Goal: Transaction & Acquisition: Purchase product/service

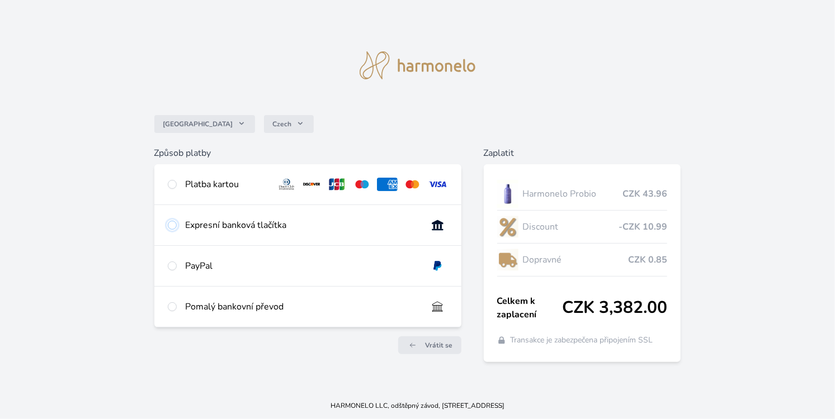
click at [174, 230] on input "radio" at bounding box center [172, 225] width 9 height 9
radio input "true"
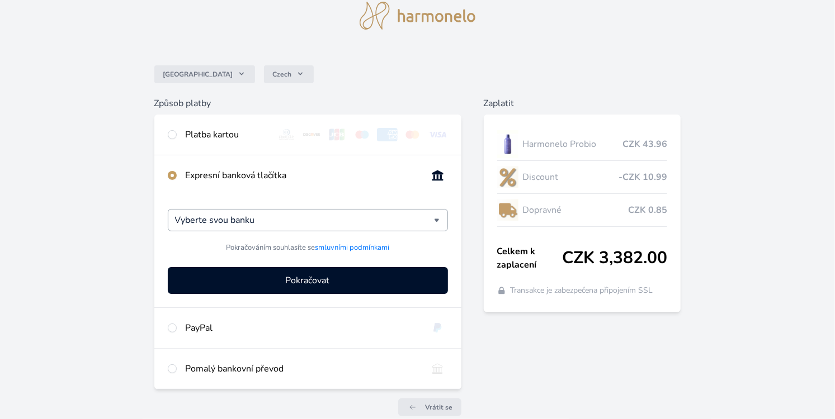
click at [193, 222] on input "Vyberte svou banku" at bounding box center [304, 220] width 259 height 13
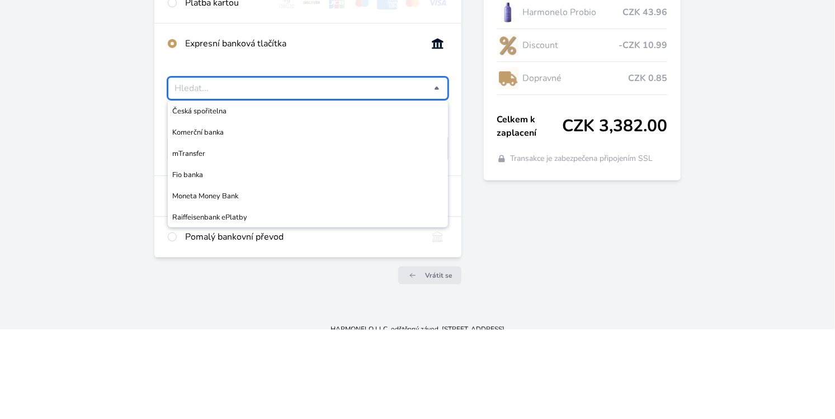
scroll to position [86, 0]
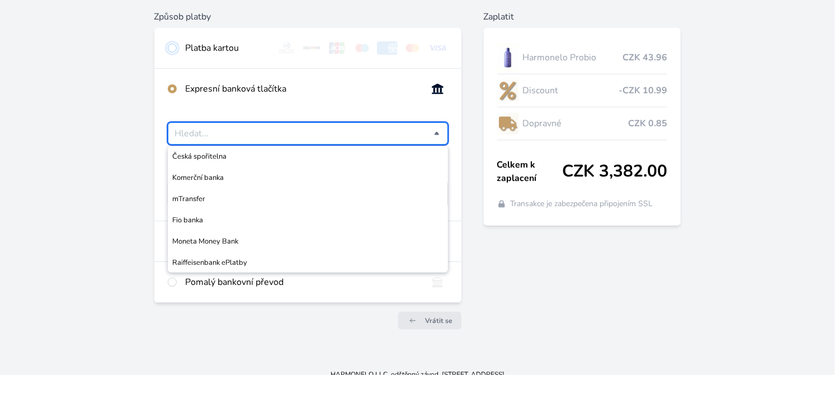
click at [175, 94] on input "radio" at bounding box center [172, 92] width 9 height 9
radio input "true"
radio input "false"
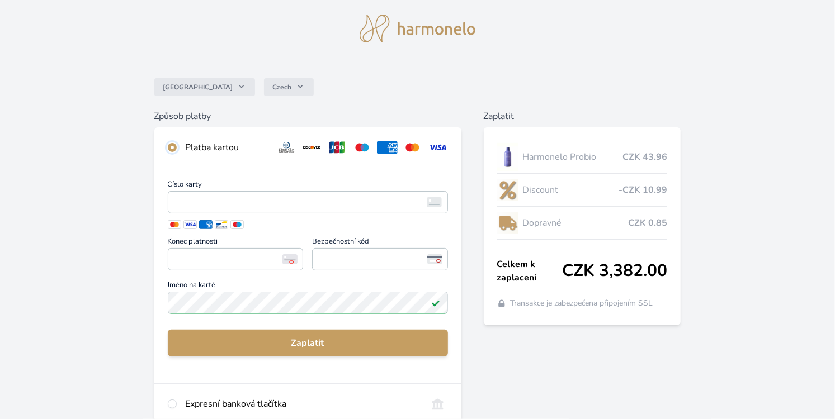
scroll to position [0, 0]
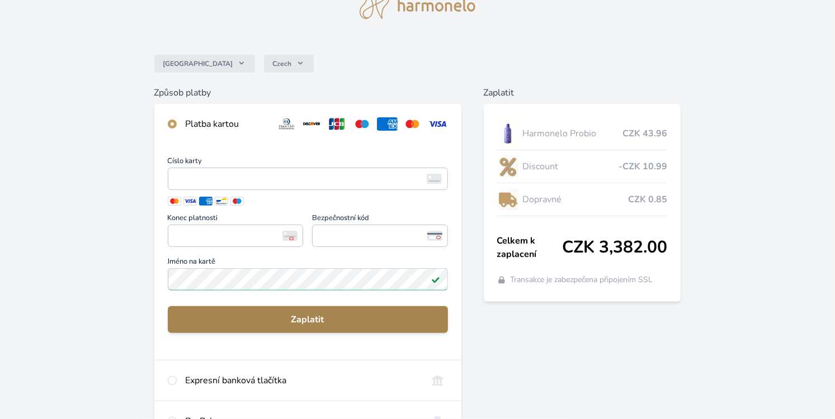
click at [213, 324] on span "Zaplatit" at bounding box center [308, 319] width 262 height 13
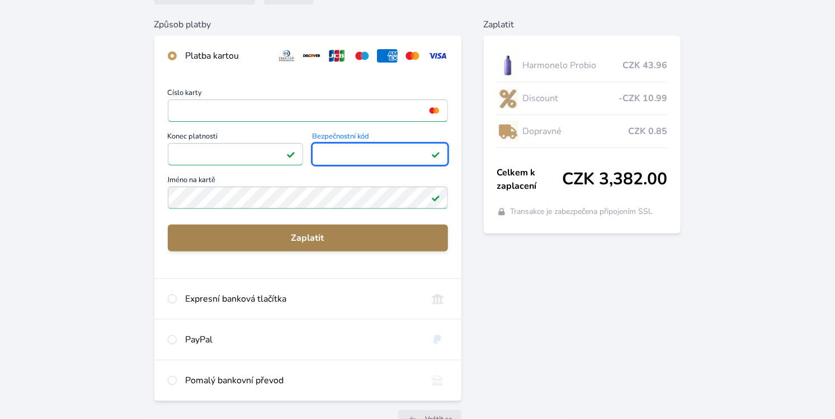
scroll to position [122, 0]
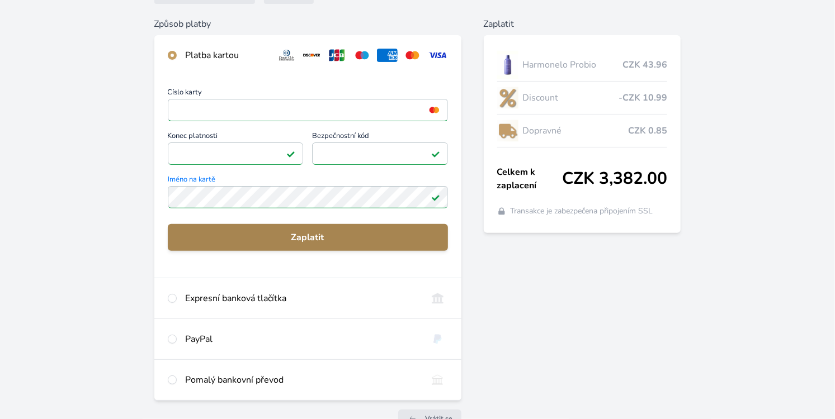
click at [216, 240] on span "Zaplatit" at bounding box center [308, 237] width 262 height 13
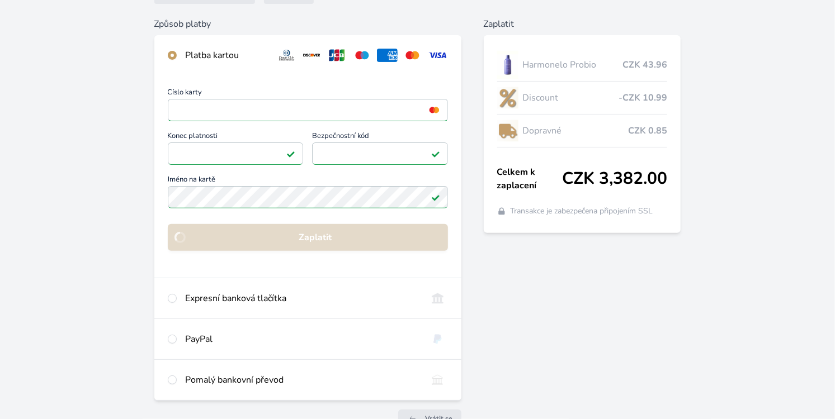
scroll to position [65, 0]
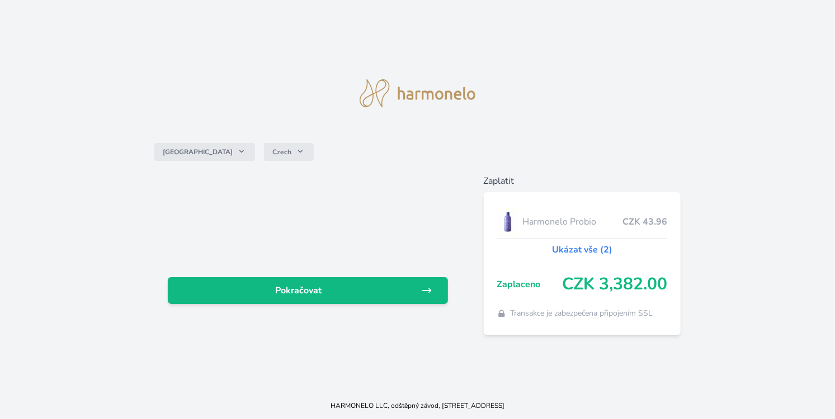
click at [244, 335] on div "Pokračovat" at bounding box center [307, 254] width 307 height 161
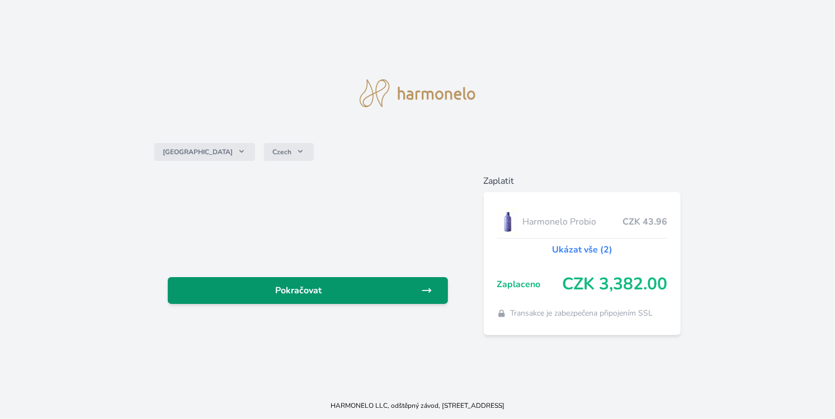
click at [240, 297] on span "Pokračovat" at bounding box center [299, 290] width 244 height 13
